Goal: Information Seeking & Learning: Understand process/instructions

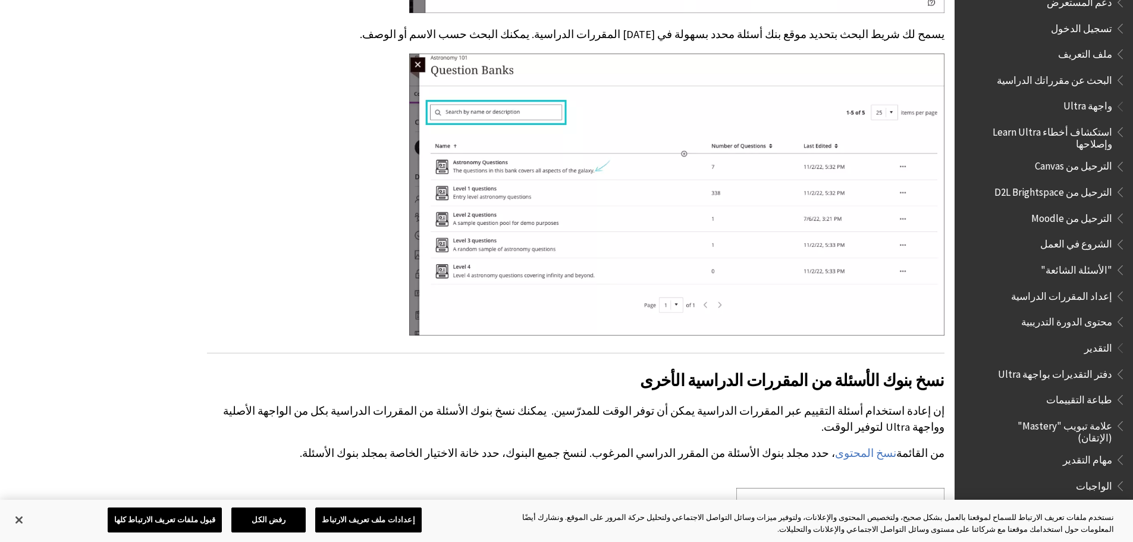
scroll to position [1552, 0]
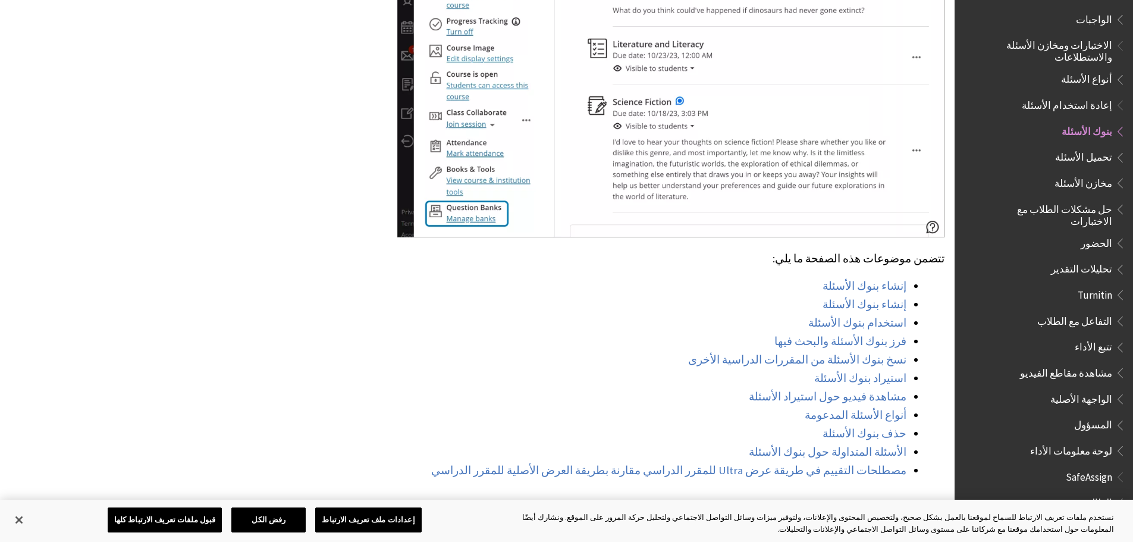
scroll to position [247, -10]
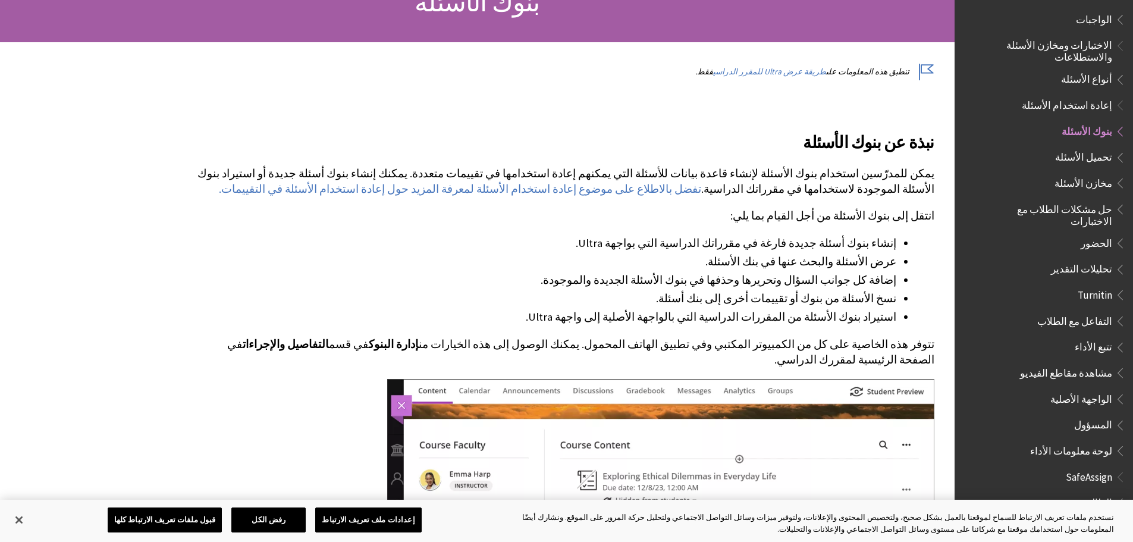
scroll to position [178, 0]
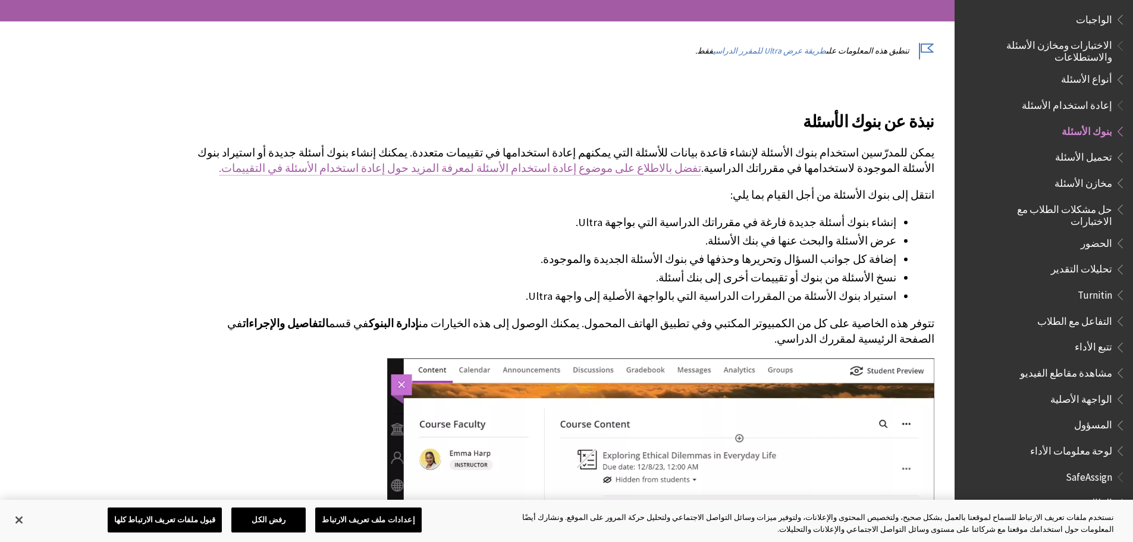
click at [701, 164] on link "تفضل بالاطلاع على موضوع إعادة استخدام الأسئلة لمعرفة المزيد حول إعادة استخدام ا…" at bounding box center [460, 168] width 482 height 14
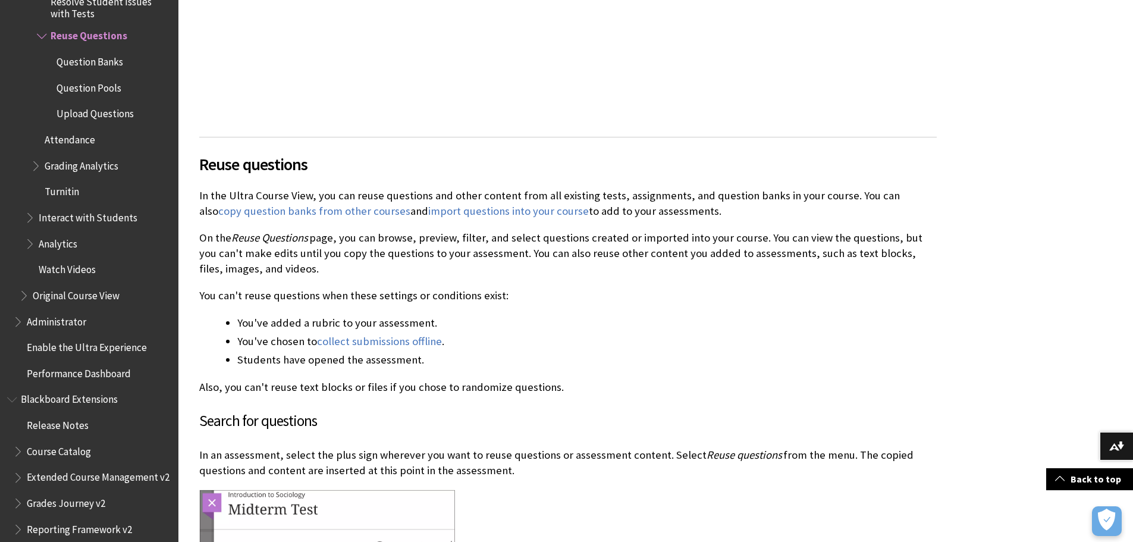
scroll to position [535, 0]
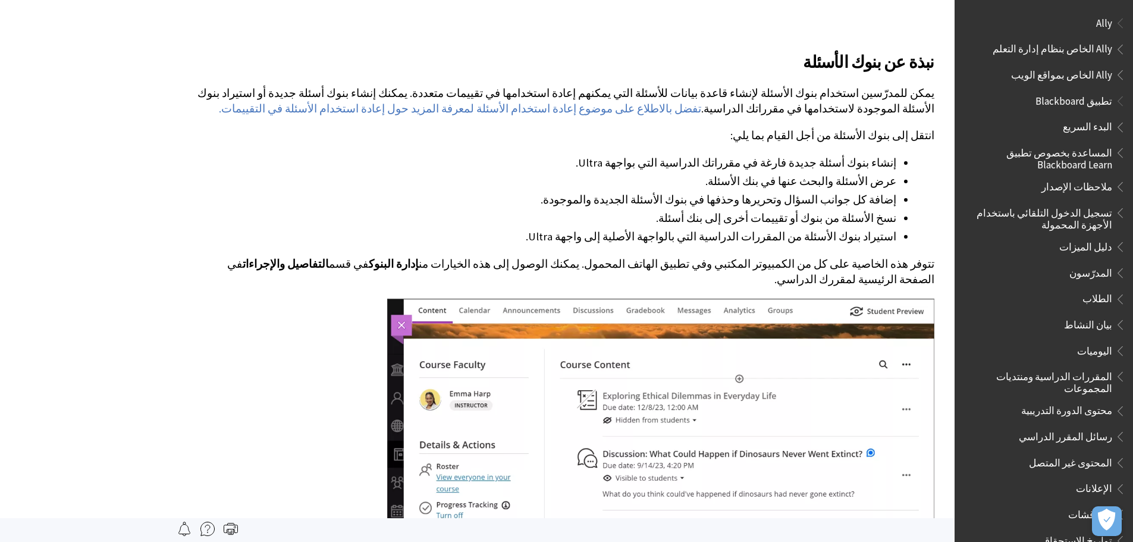
scroll to position [1552, 0]
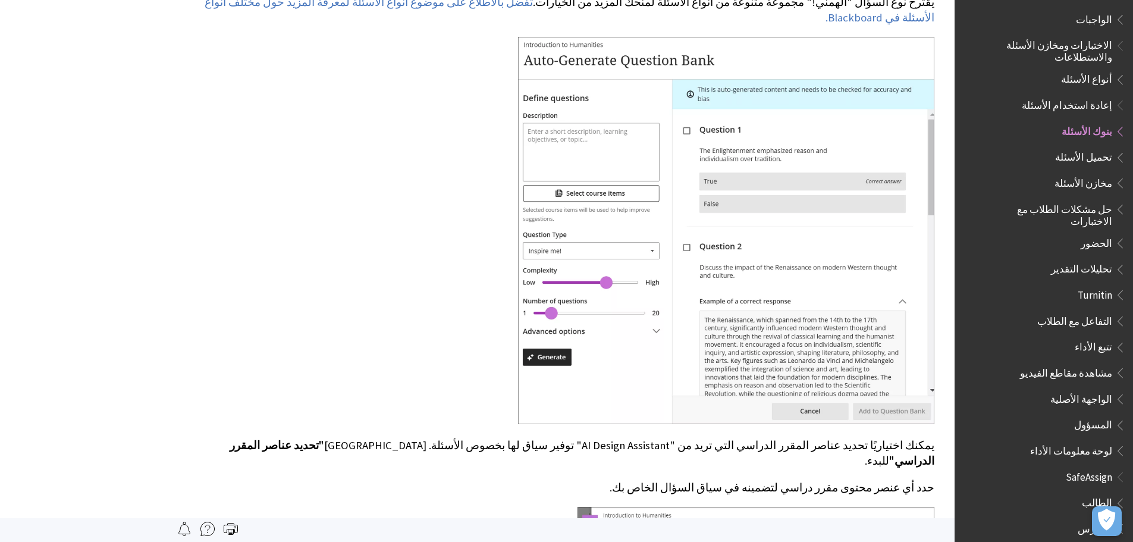
drag, startPoint x: 835, startPoint y: 221, endPoint x: 838, endPoint y: 207, distance: 14.5
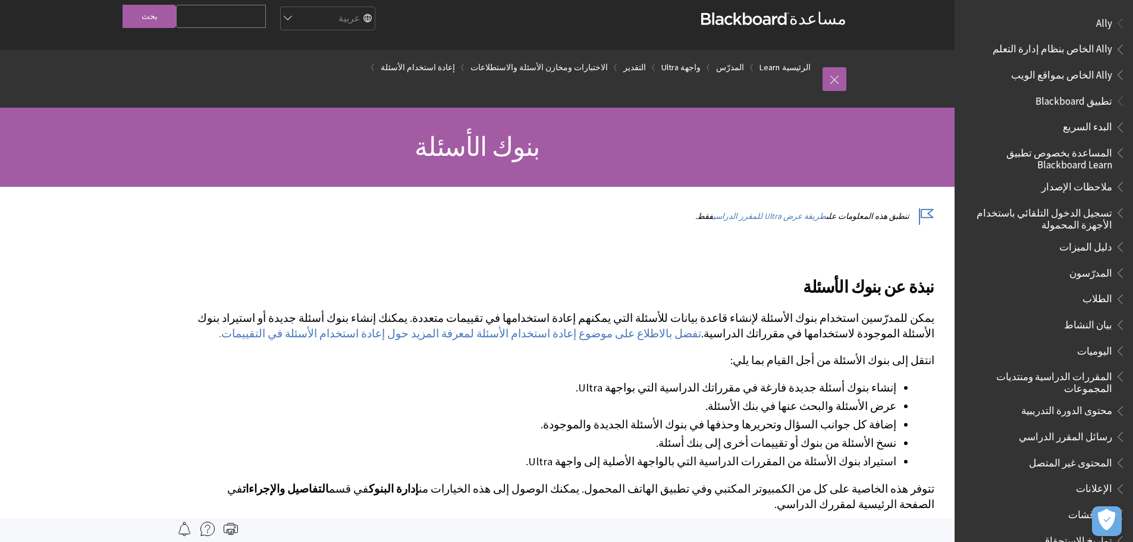
scroll to position [0, 0]
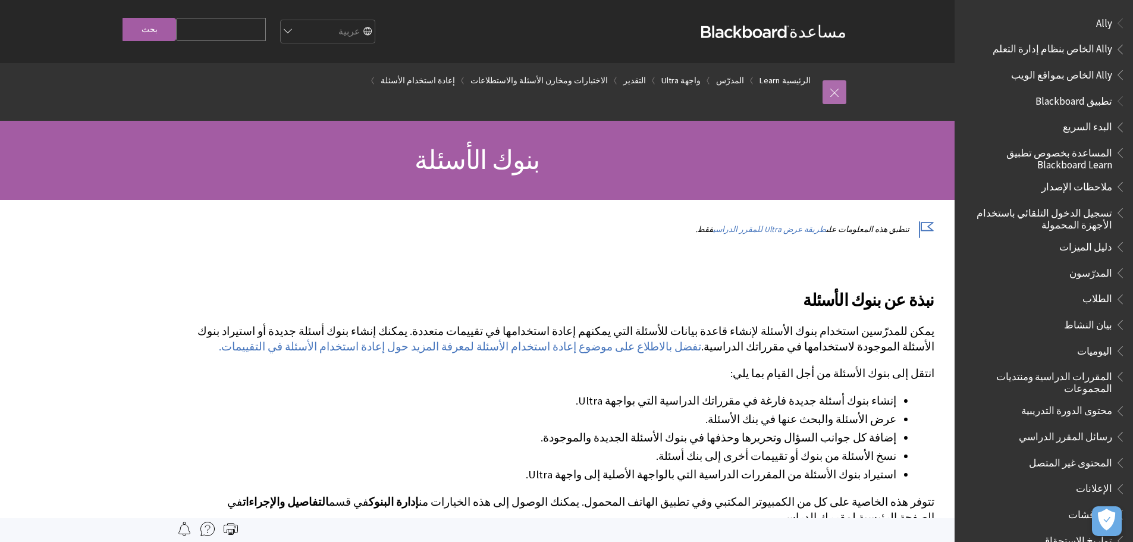
click at [833, 90] on link at bounding box center [835, 92] width 24 height 24
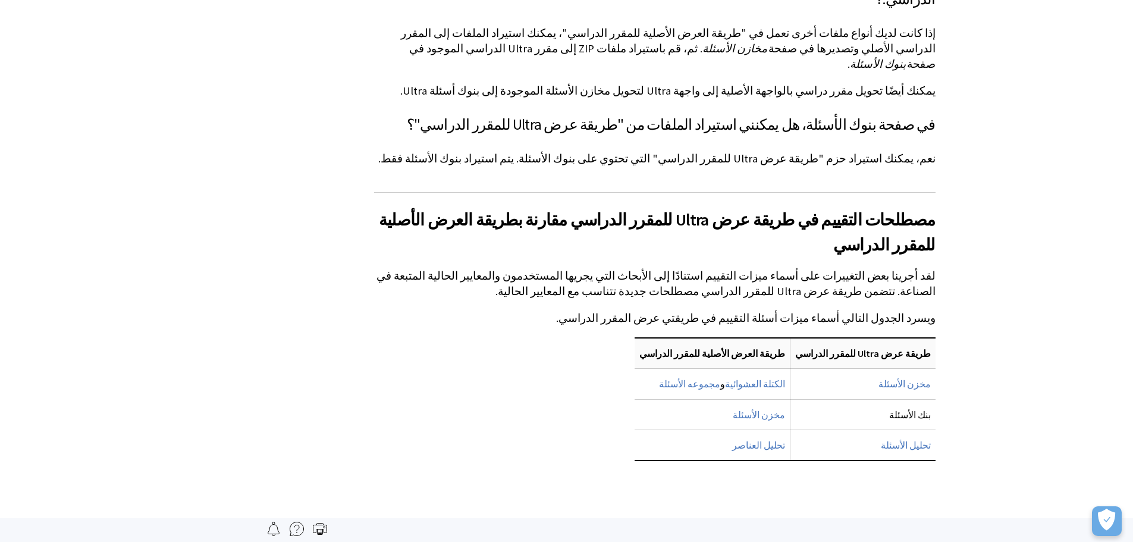
scroll to position [9278, 0]
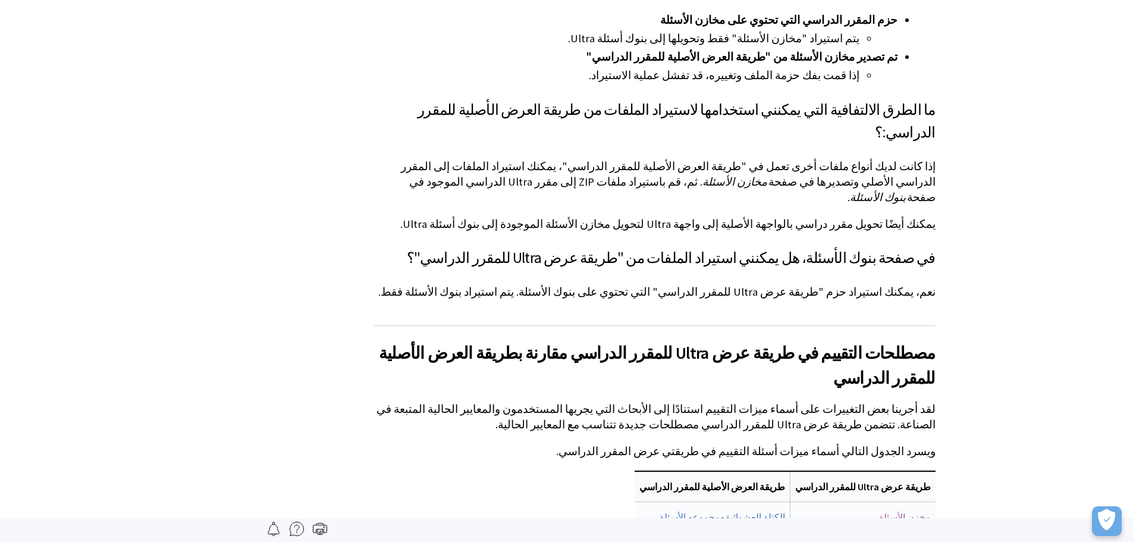
click at [904, 511] on link "مخزن الأسئلة" at bounding box center [905, 517] width 52 height 12
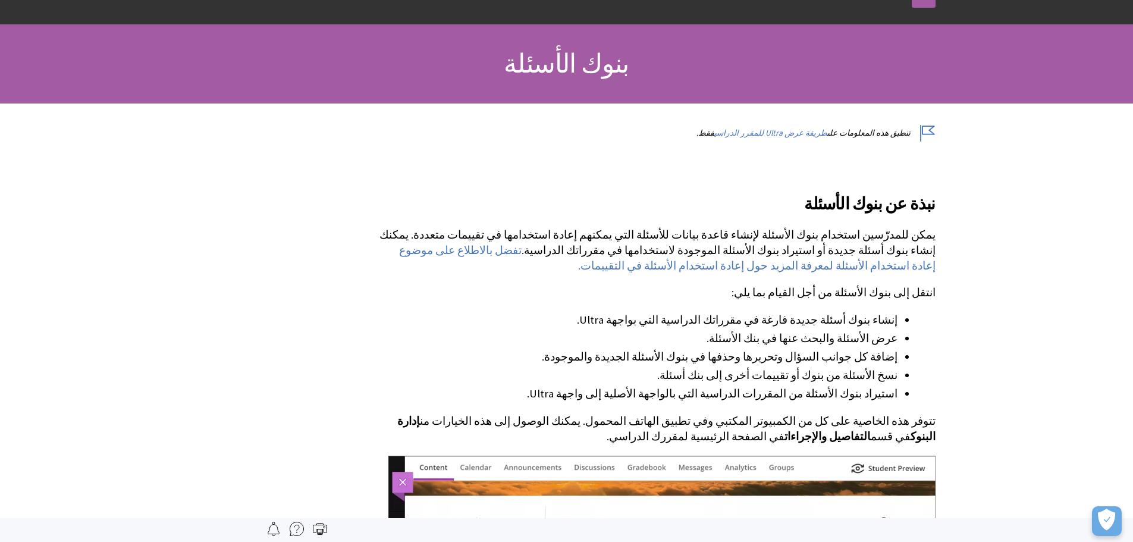
scroll to position [0, 0]
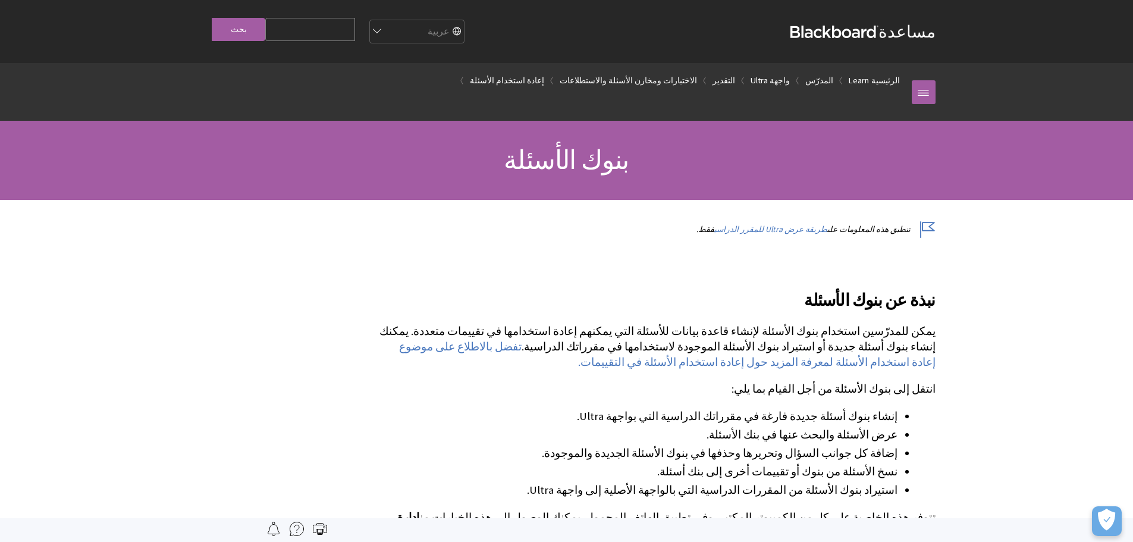
click at [924, 104] on div at bounding box center [929, 92] width 12 height 46
click at [922, 96] on link at bounding box center [924, 92] width 24 height 24
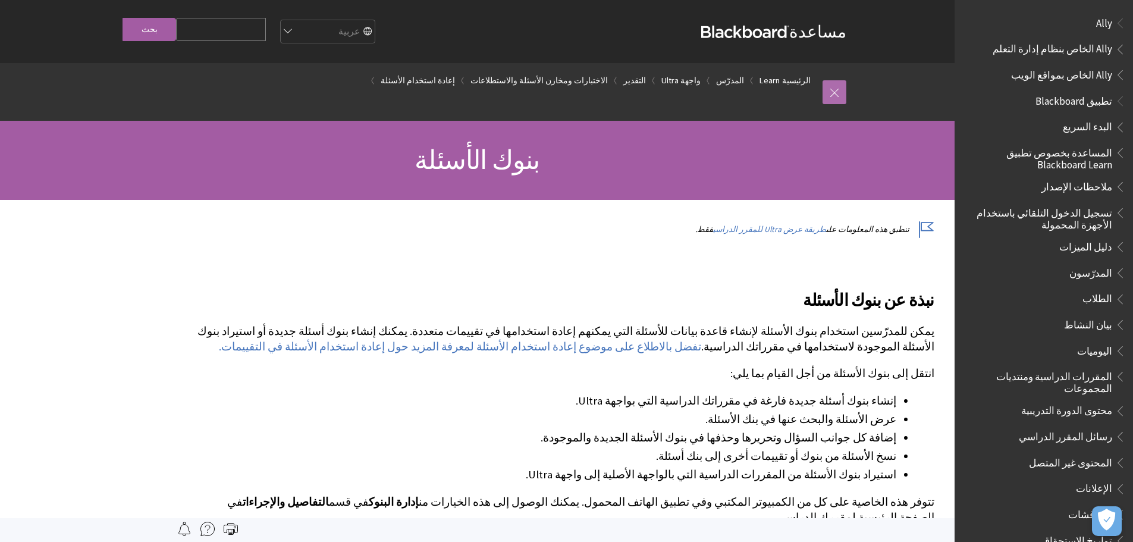
click at [836, 89] on link at bounding box center [835, 92] width 24 height 24
